Goal: Task Accomplishment & Management: Manage account settings

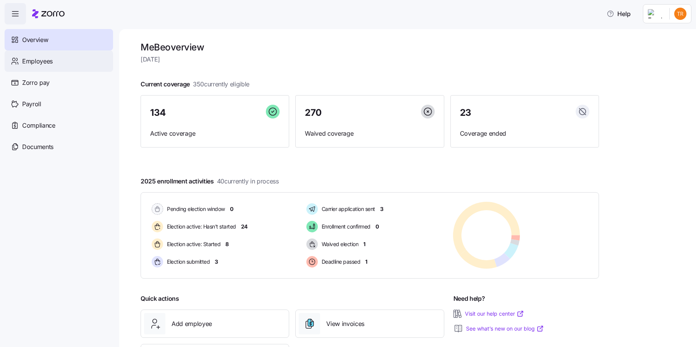
click at [40, 61] on span "Employees" at bounding box center [37, 62] width 31 height 10
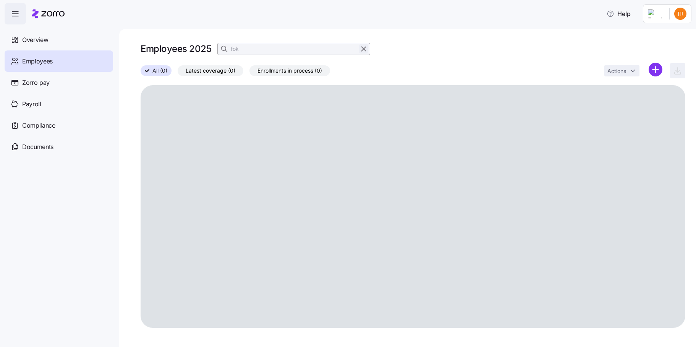
click at [364, 48] on icon "button" at bounding box center [364, 48] width 8 height 9
click at [222, 49] on icon "button" at bounding box center [225, 49] width 8 height 8
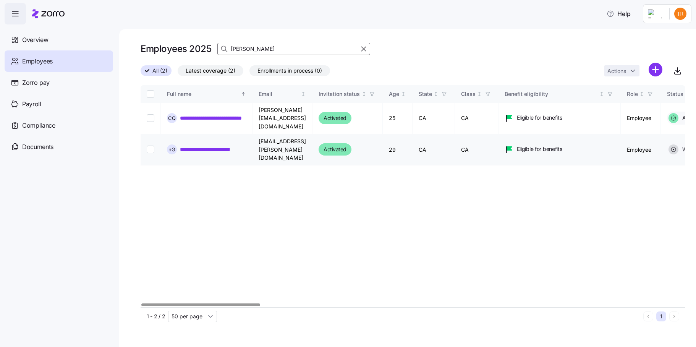
type input "[PERSON_NAME]"
click at [149, 146] on input "Select record 2" at bounding box center [151, 150] width 8 height 8
checkbox input "true"
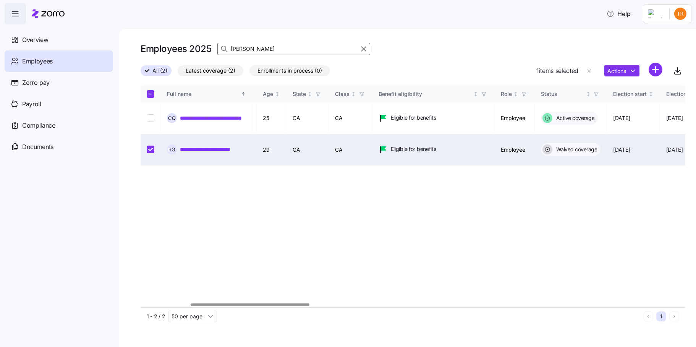
scroll to position [0, 349]
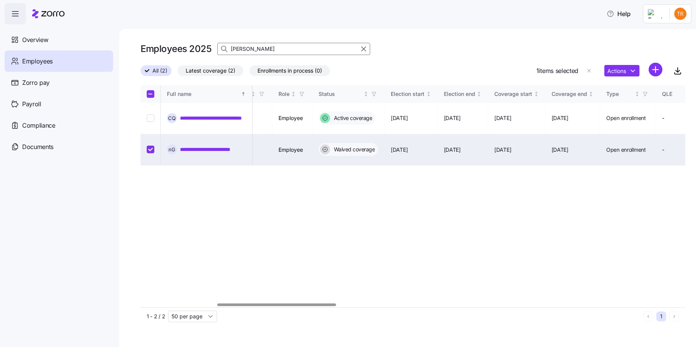
click at [293, 306] on div at bounding box center [276, 304] width 119 height 3
click at [616, 74] on html "**********" at bounding box center [348, 171] width 696 height 342
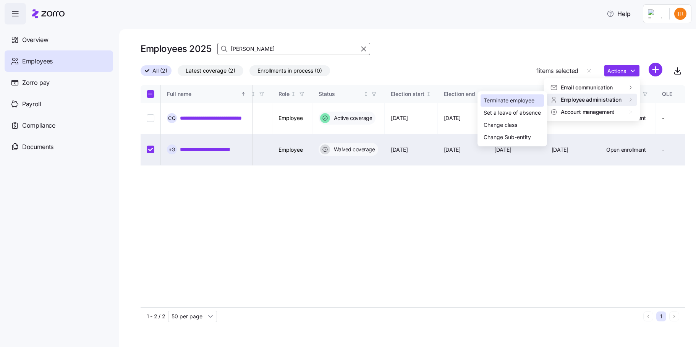
click at [524, 101] on div "Terminate employee" at bounding box center [509, 100] width 51 height 8
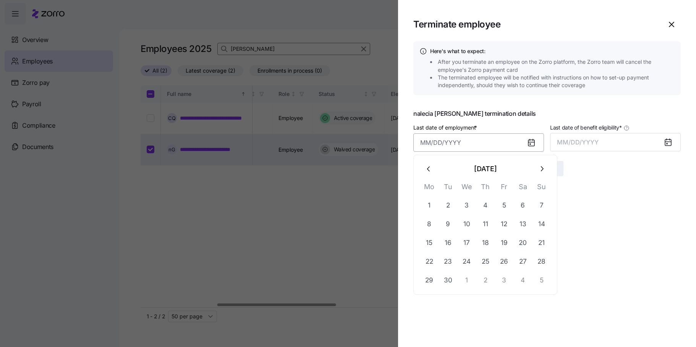
click at [451, 141] on input "Last date of employment *" at bounding box center [478, 142] width 131 height 18
click at [427, 168] on icon "button" at bounding box center [429, 169] width 8 height 8
click at [525, 280] on button "30" at bounding box center [523, 280] width 18 height 18
type input "[DATE]"
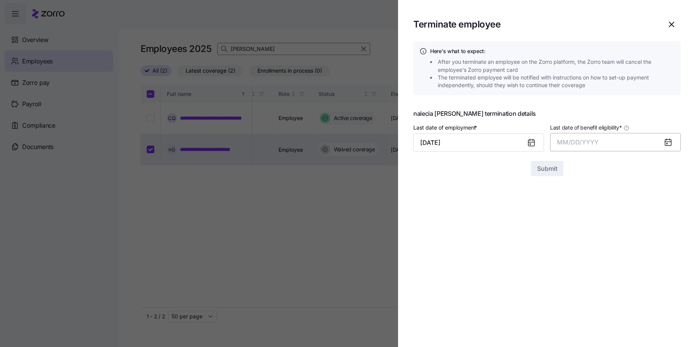
click at [591, 139] on span "MM/DD/YYYY" at bounding box center [578, 142] width 42 height 8
click at [503, 206] on section "Terminate employee Here's what to expect: After you terminate an employee on th…" at bounding box center [547, 173] width 298 height 347
click at [674, 23] on icon "button" at bounding box center [672, 24] width 5 height 5
